Goal: Find specific page/section: Find specific page/section

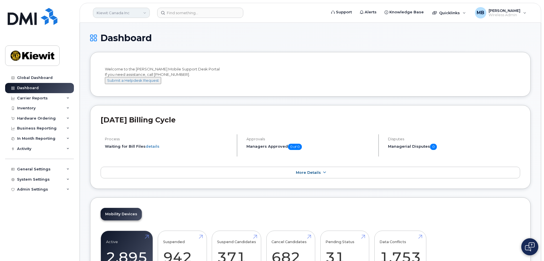
click at [138, 14] on link "Kiewit Canada Inc" at bounding box center [121, 13] width 57 height 10
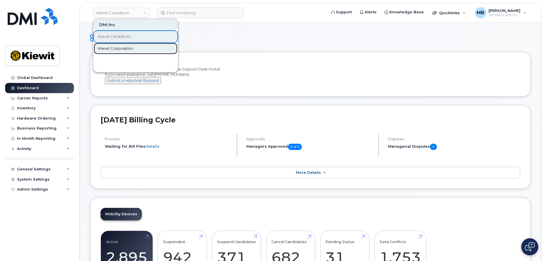
click at [116, 46] on span "Kiewit Corporation" at bounding box center [115, 49] width 35 height 6
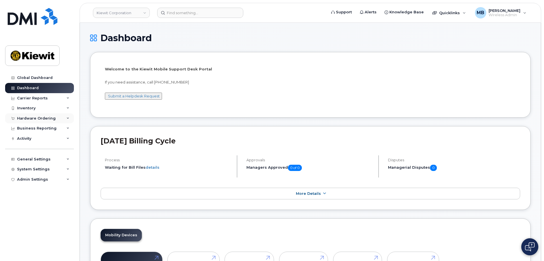
click at [27, 117] on div "Hardware Ordering" at bounding box center [36, 118] width 39 height 5
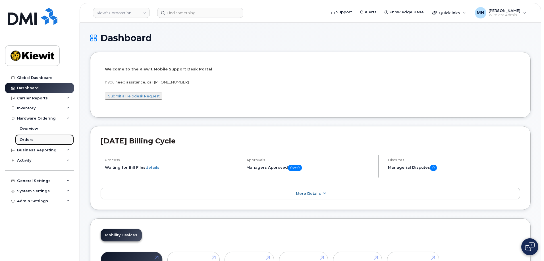
click at [27, 139] on div "Orders" at bounding box center [27, 139] width 14 height 5
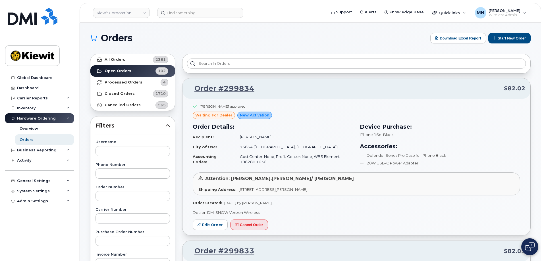
click at [314, 34] on div "Orders Download Excel Report Start New Order" at bounding box center [310, 38] width 440 height 11
